Goal: Find specific page/section: Find specific page/section

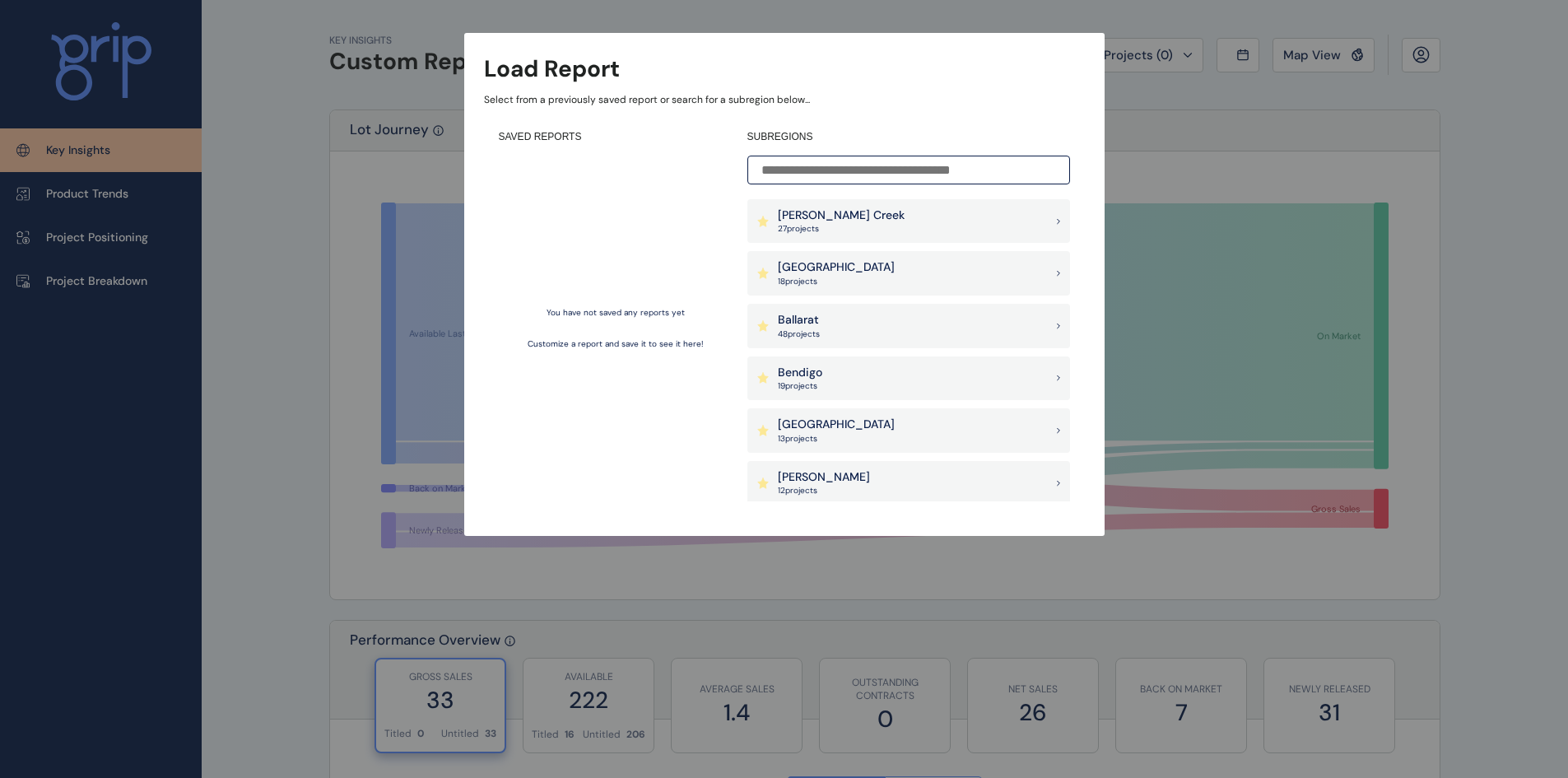
click at [260, 301] on div "Load Report Select from a previously saved report or search for a subregion bel…" at bounding box center [784, 251] width 1568 height 503
click at [1422, 44] on div "Load Report Select from a previously saved report or search for a subregion bel…" at bounding box center [784, 251] width 1568 height 503
click at [842, 213] on p "[PERSON_NAME] Creek" at bounding box center [841, 215] width 127 height 16
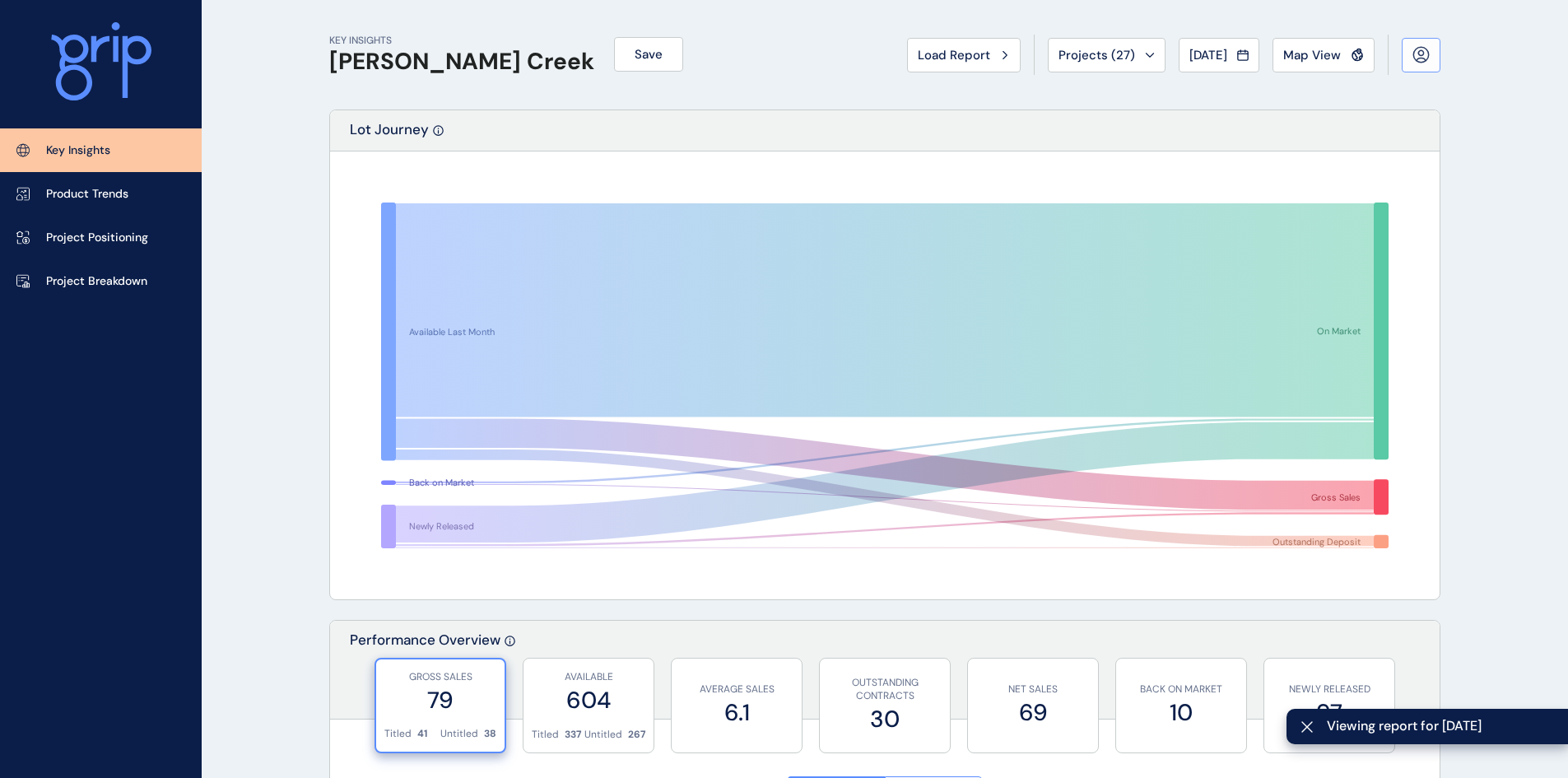
click at [1418, 53] on icon at bounding box center [1421, 53] width 5 height 5
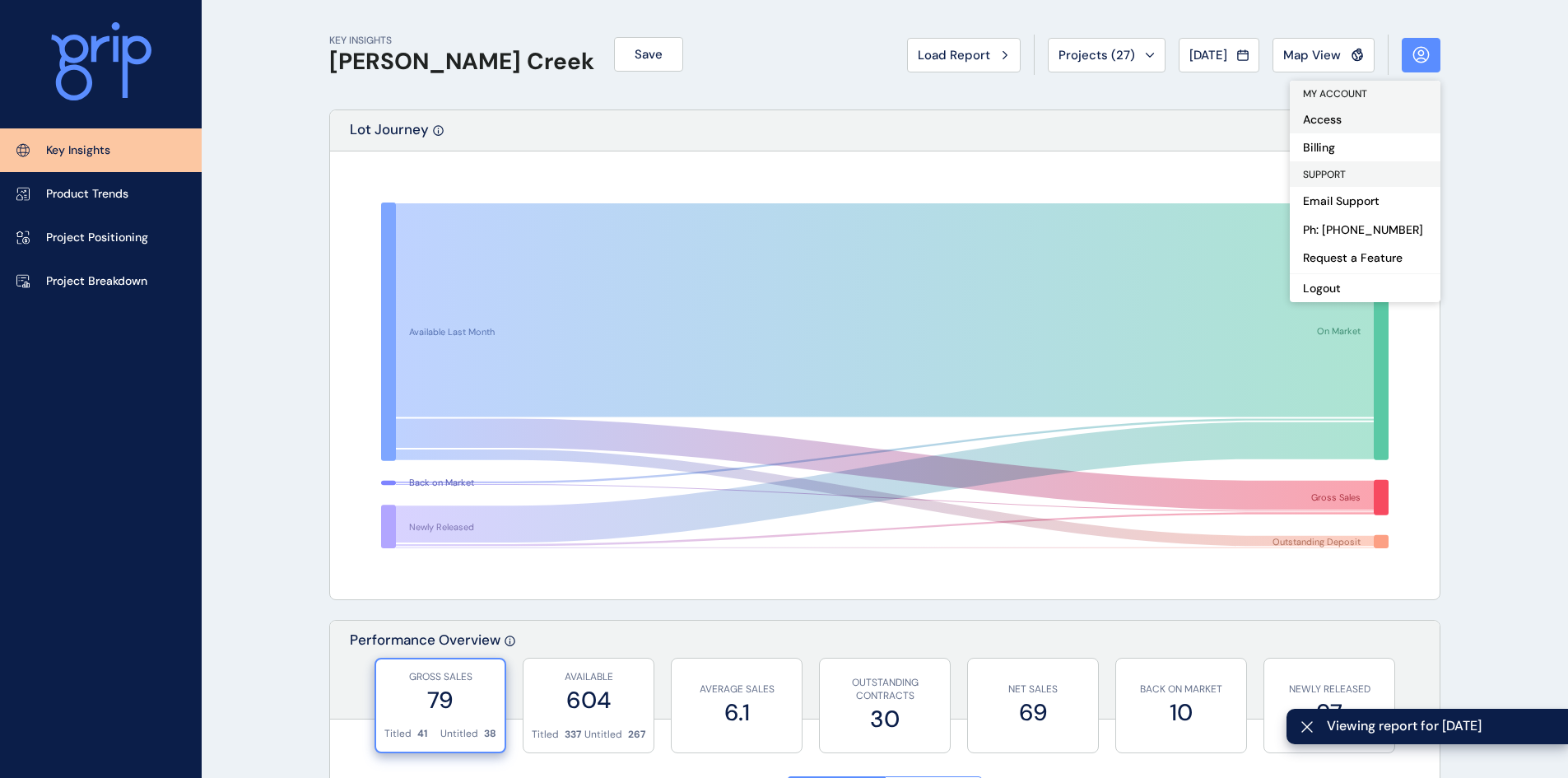
click at [1323, 115] on button "Access" at bounding box center [1365, 119] width 151 height 28
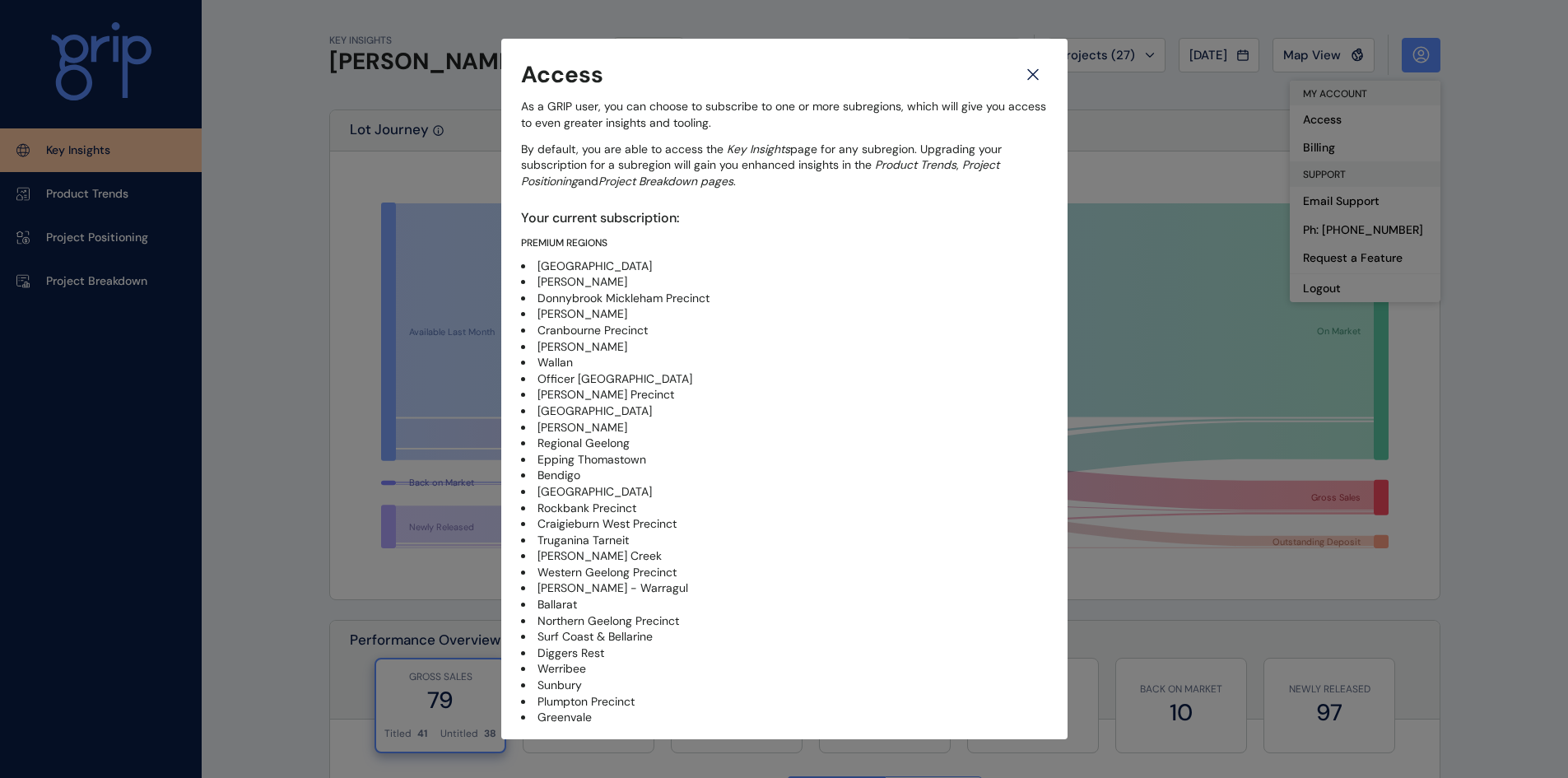
click at [1026, 70] on icon at bounding box center [1033, 75] width 30 height 29
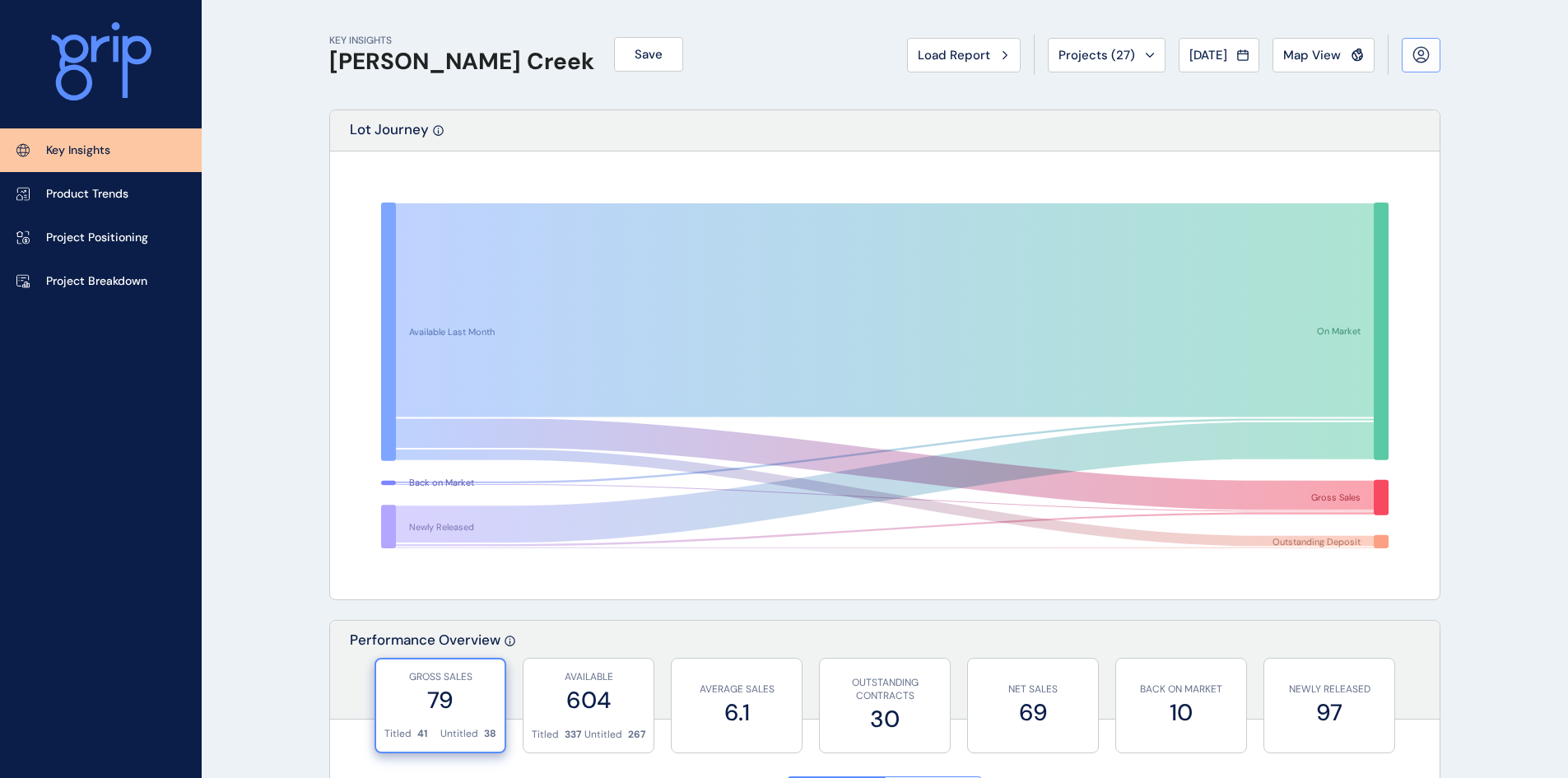
click at [1428, 54] on icon at bounding box center [1421, 54] width 14 height 14
click at [1428, 54] on icon at bounding box center [1422, 54] width 17 height 17
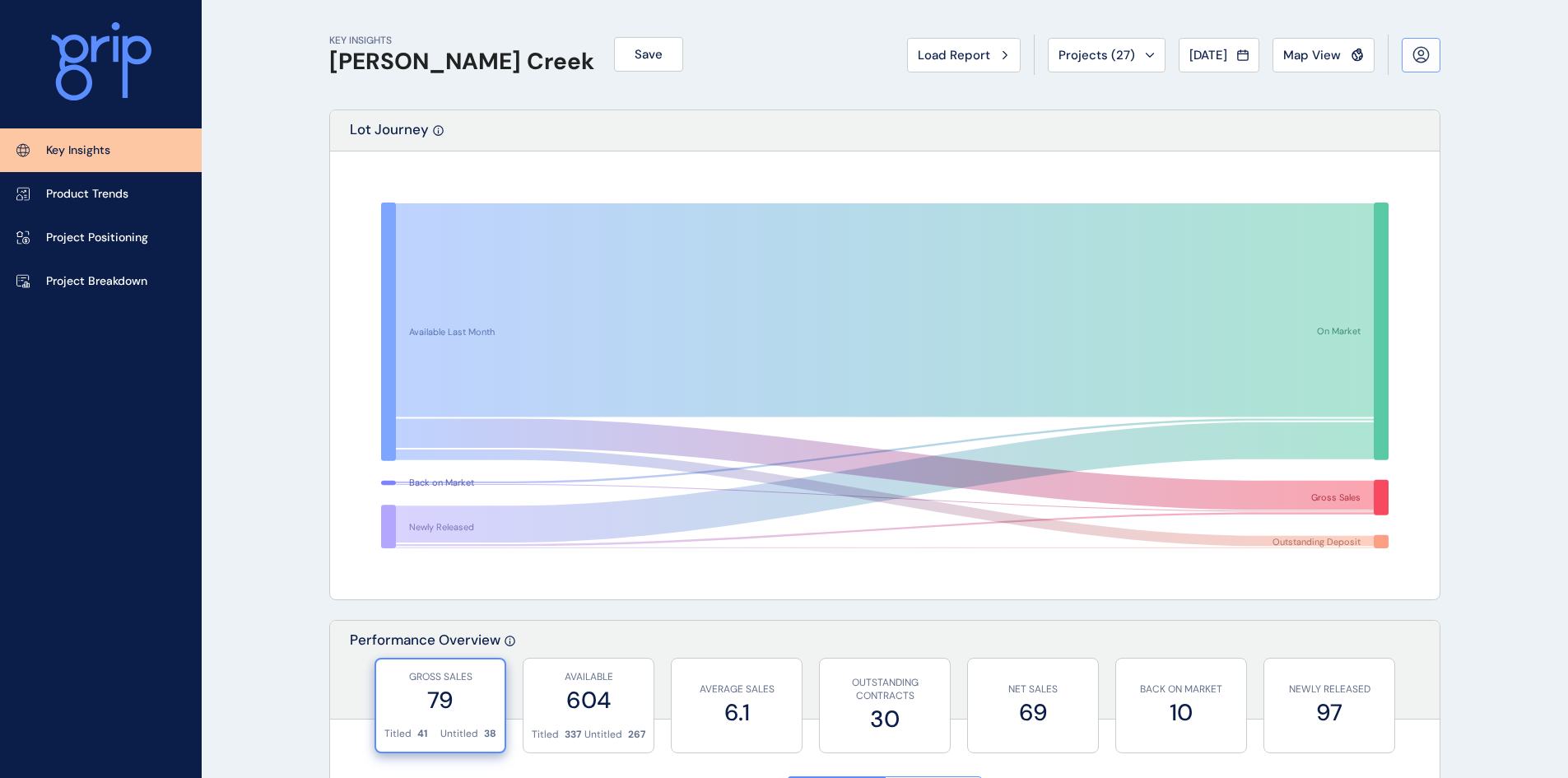
click at [1418, 61] on icon at bounding box center [1422, 54] width 17 height 17
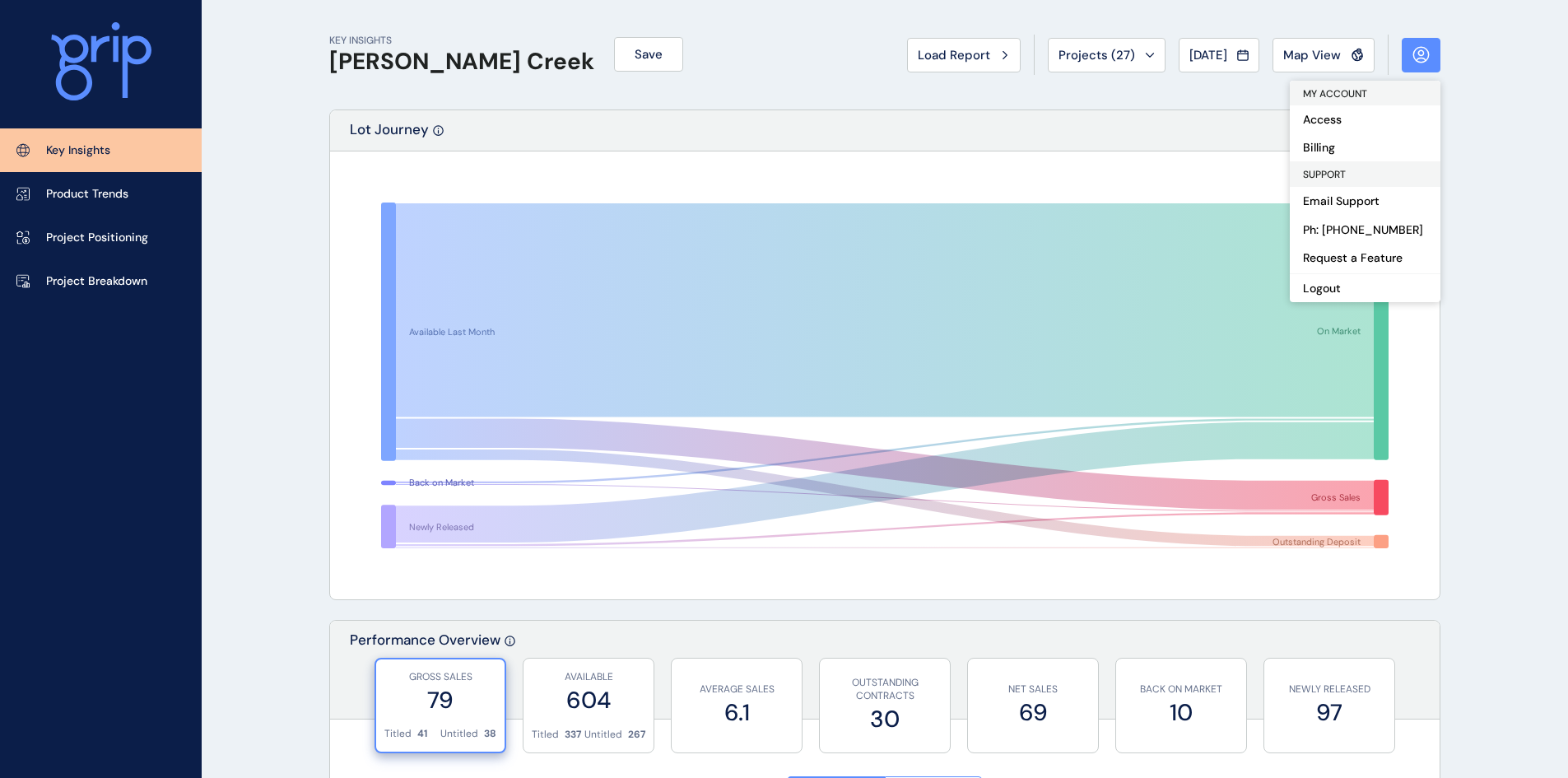
click at [1344, 281] on button "Logout" at bounding box center [1365, 288] width 151 height 29
